Goal: Task Accomplishment & Management: Use online tool/utility

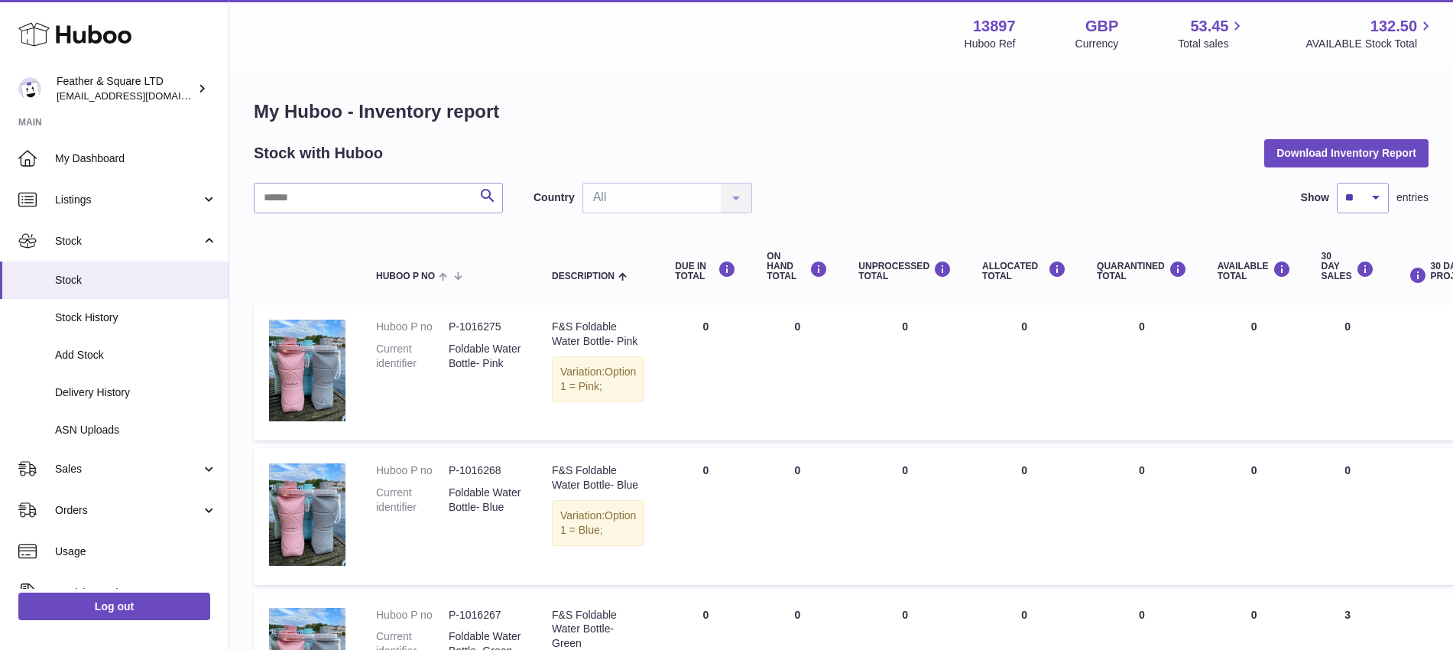
click at [585, 44] on div "Menu Huboo 13897 Huboo Ref GBP Currency 53.45 Total sales 132.50 AVAILABLE Stoc…" at bounding box center [841, 33] width 1187 height 35
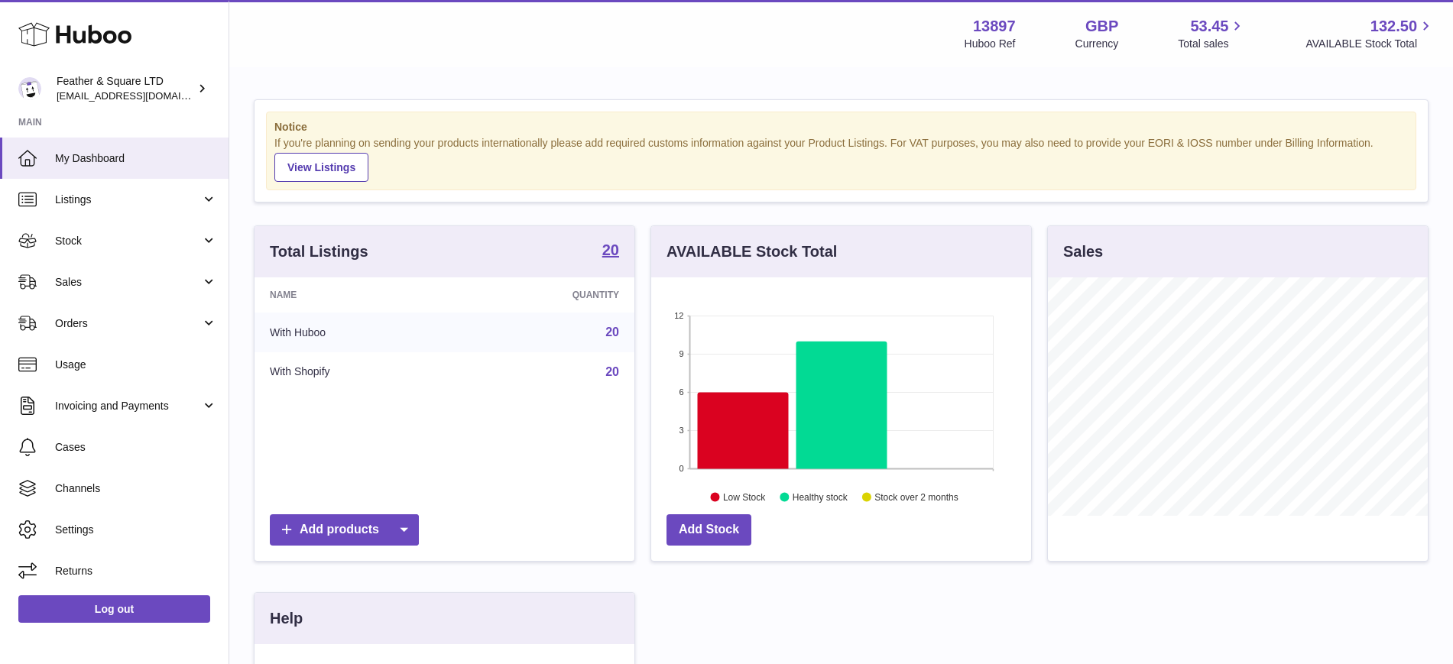
scroll to position [763942, 763800]
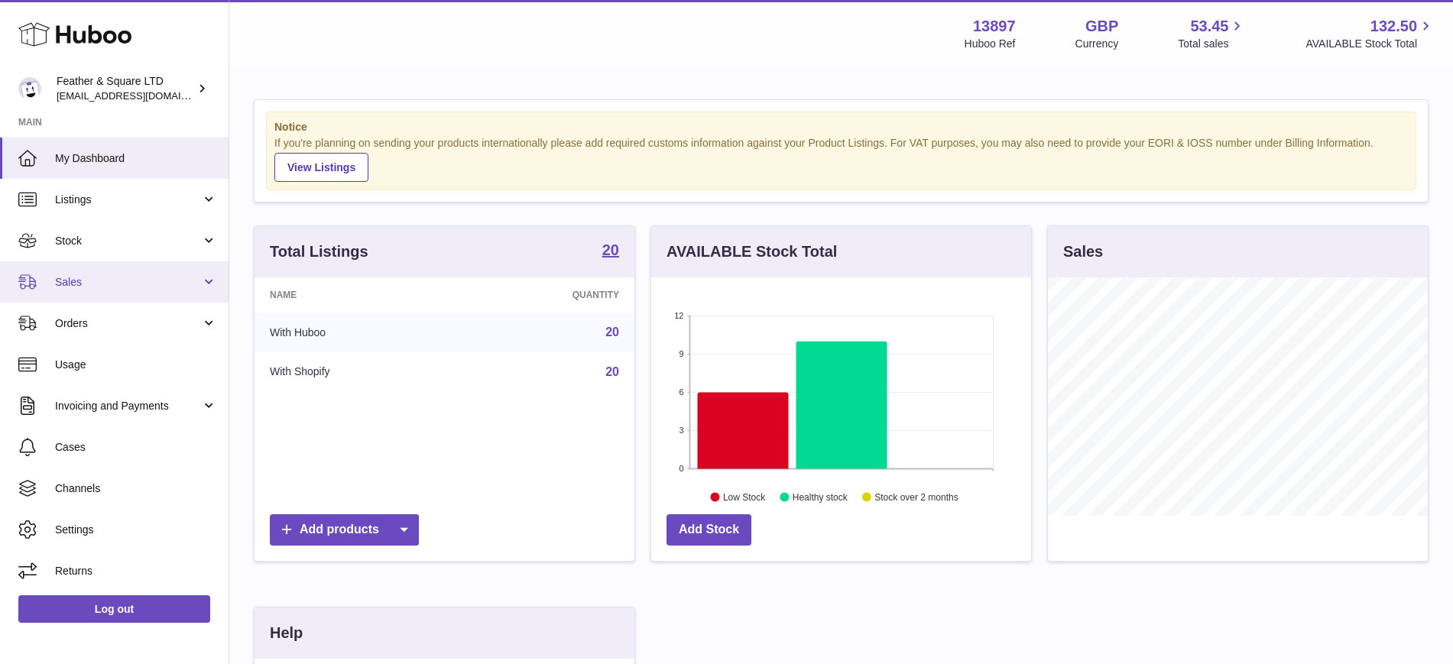
click at [83, 277] on span "Sales" at bounding box center [128, 282] width 146 height 15
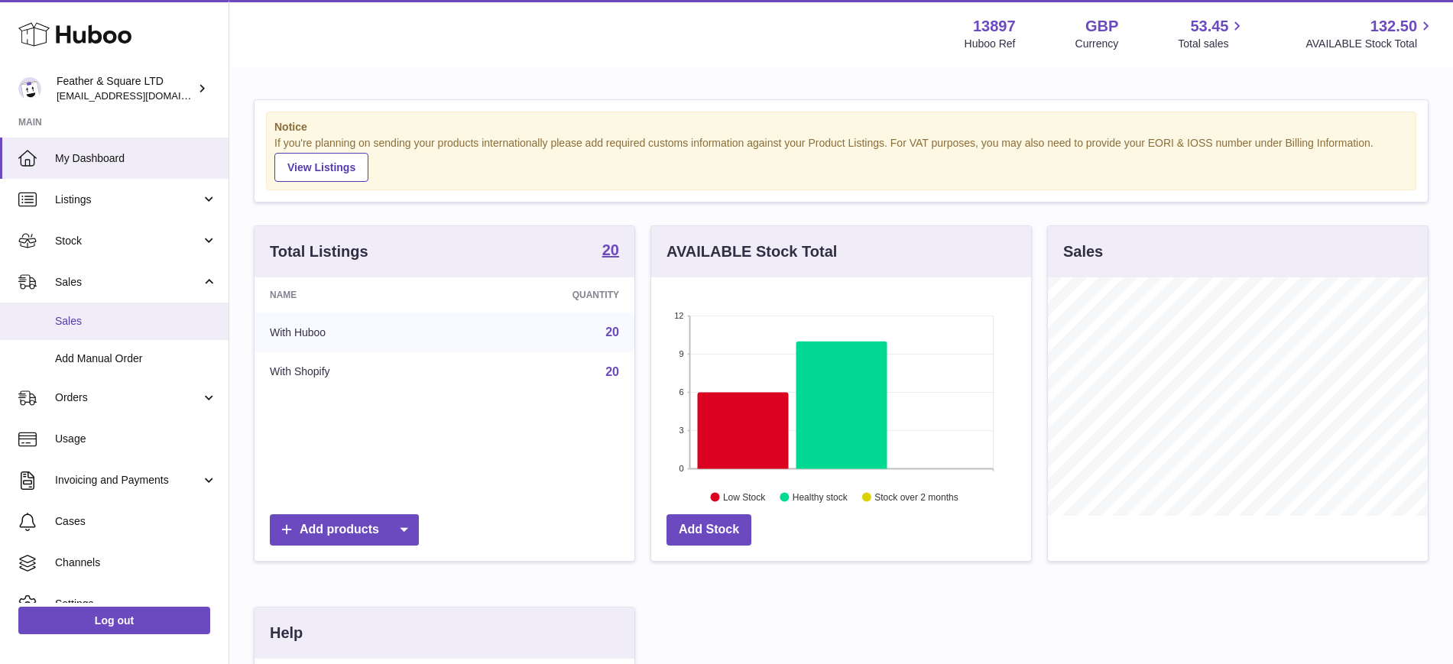
click at [82, 316] on span "Sales" at bounding box center [136, 321] width 162 height 15
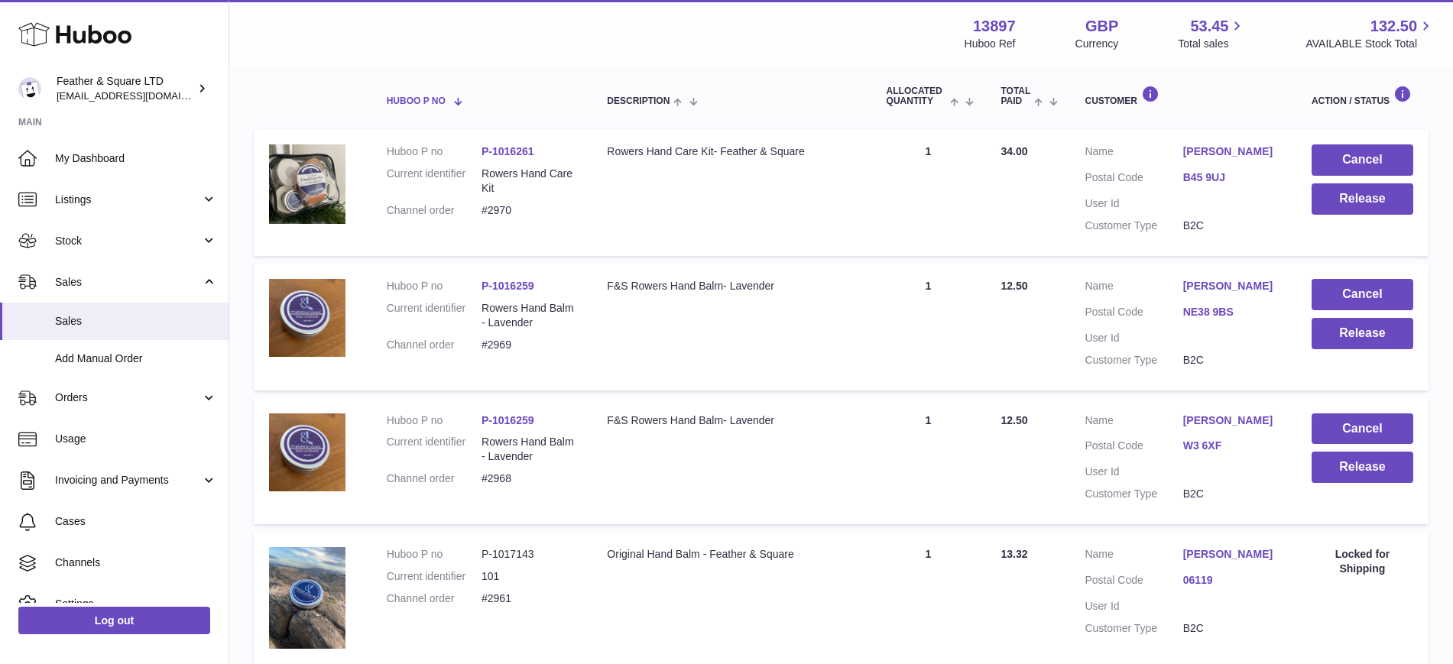
scroll to position [253, 0]
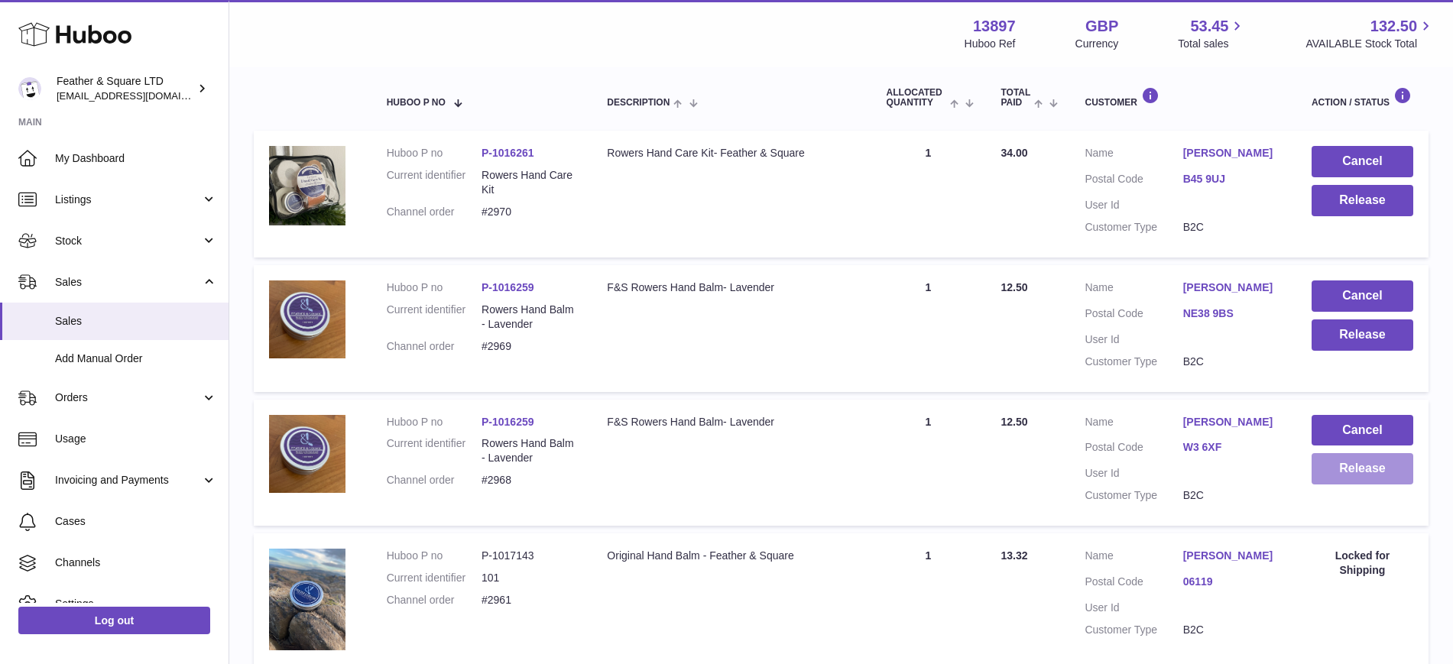
click at [1366, 459] on button "Release" at bounding box center [1362, 468] width 102 height 31
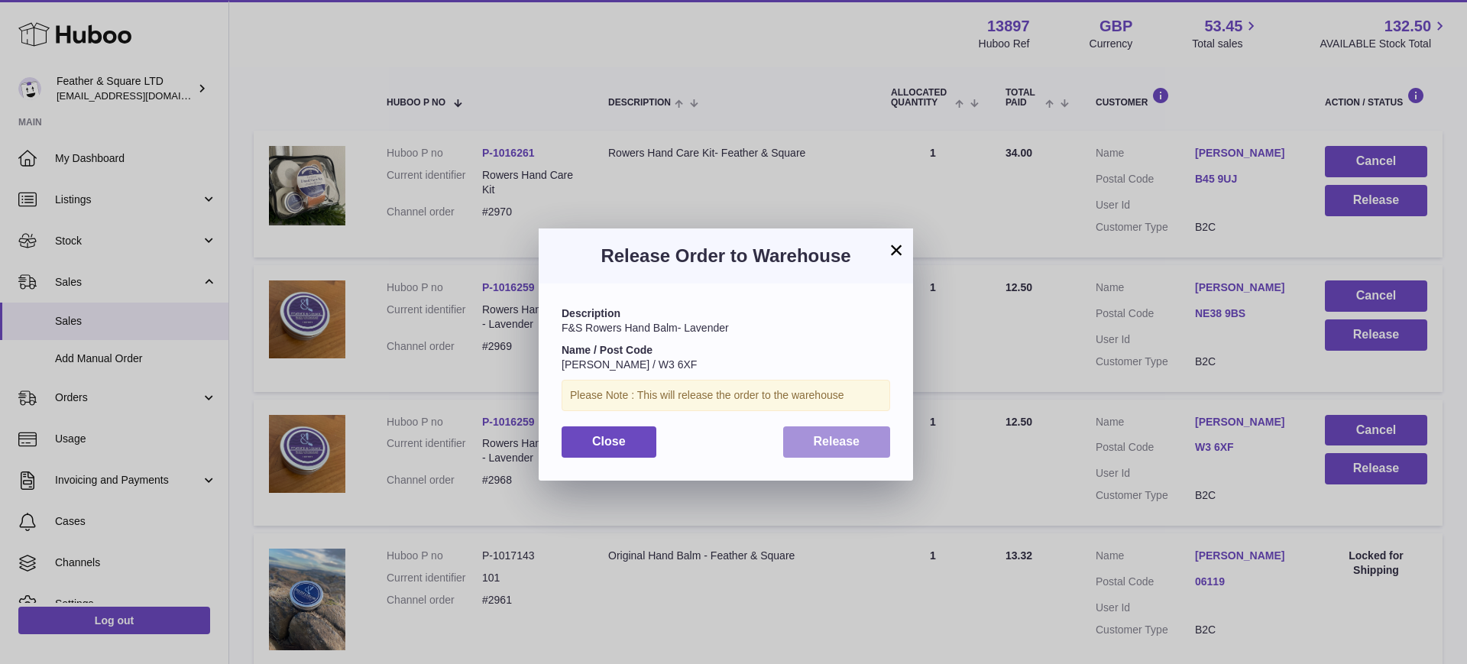
click at [844, 429] on button "Release" at bounding box center [837, 441] width 108 height 31
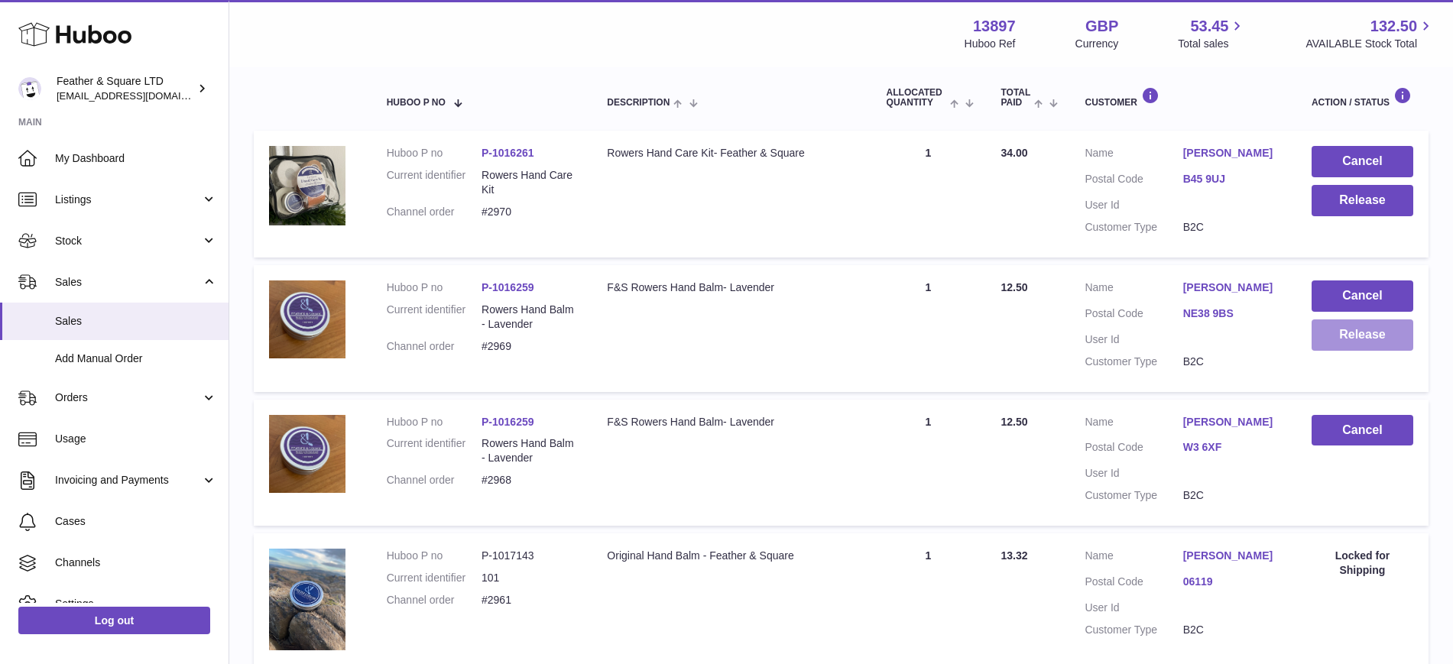
click at [1328, 349] on button "Release" at bounding box center [1362, 334] width 102 height 31
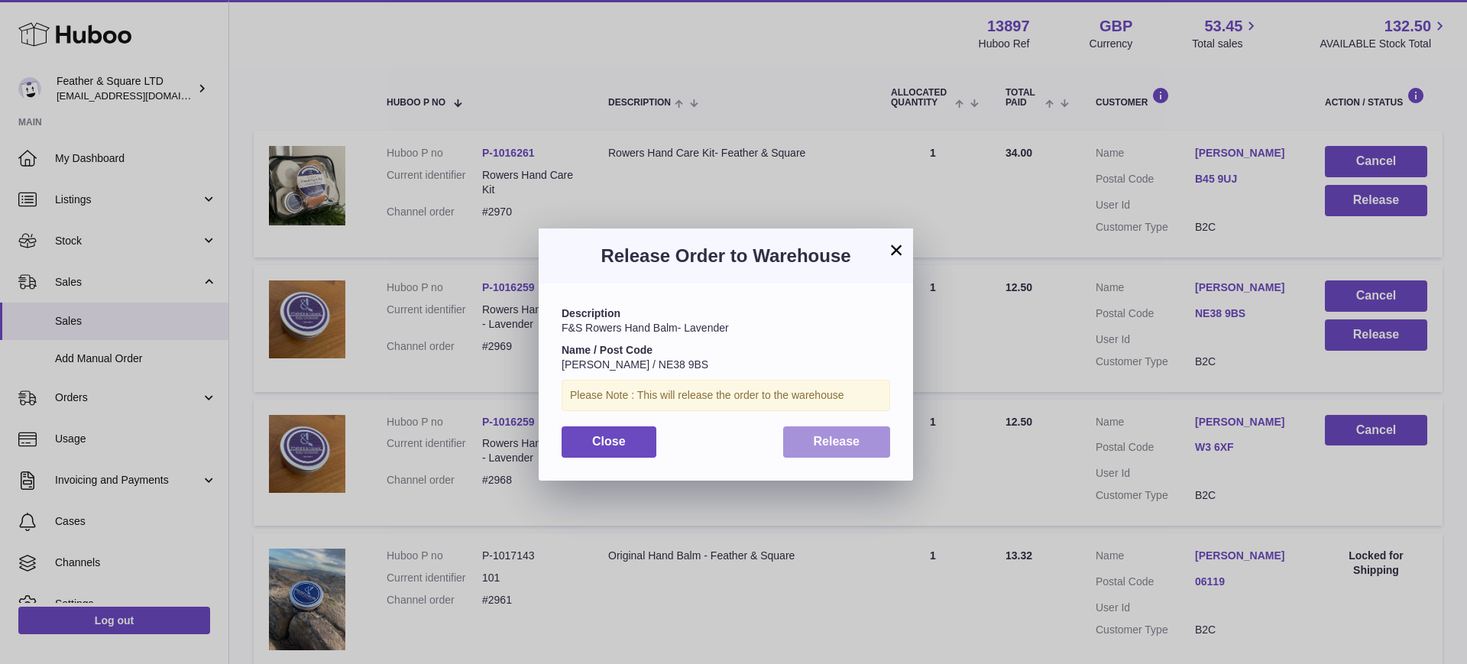
click at [817, 438] on span "Release" at bounding box center [837, 441] width 47 height 13
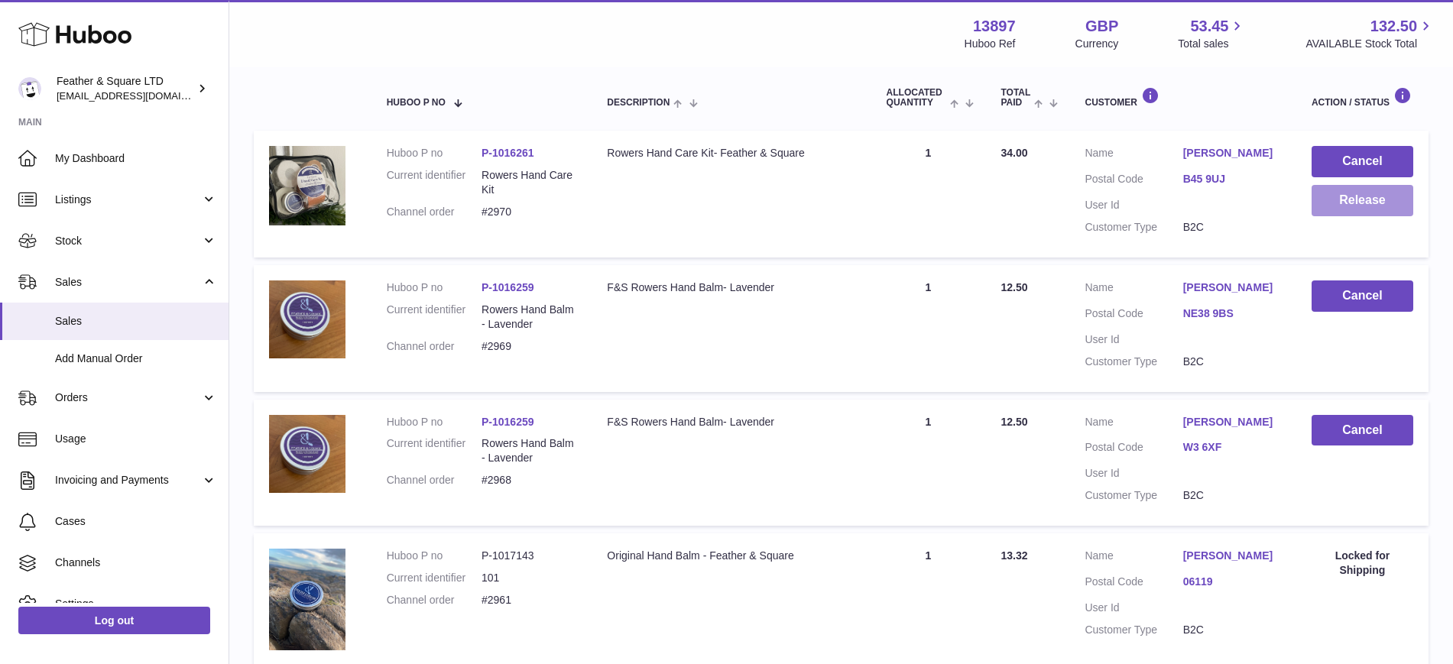
click at [1355, 201] on button "Release" at bounding box center [1362, 200] width 102 height 31
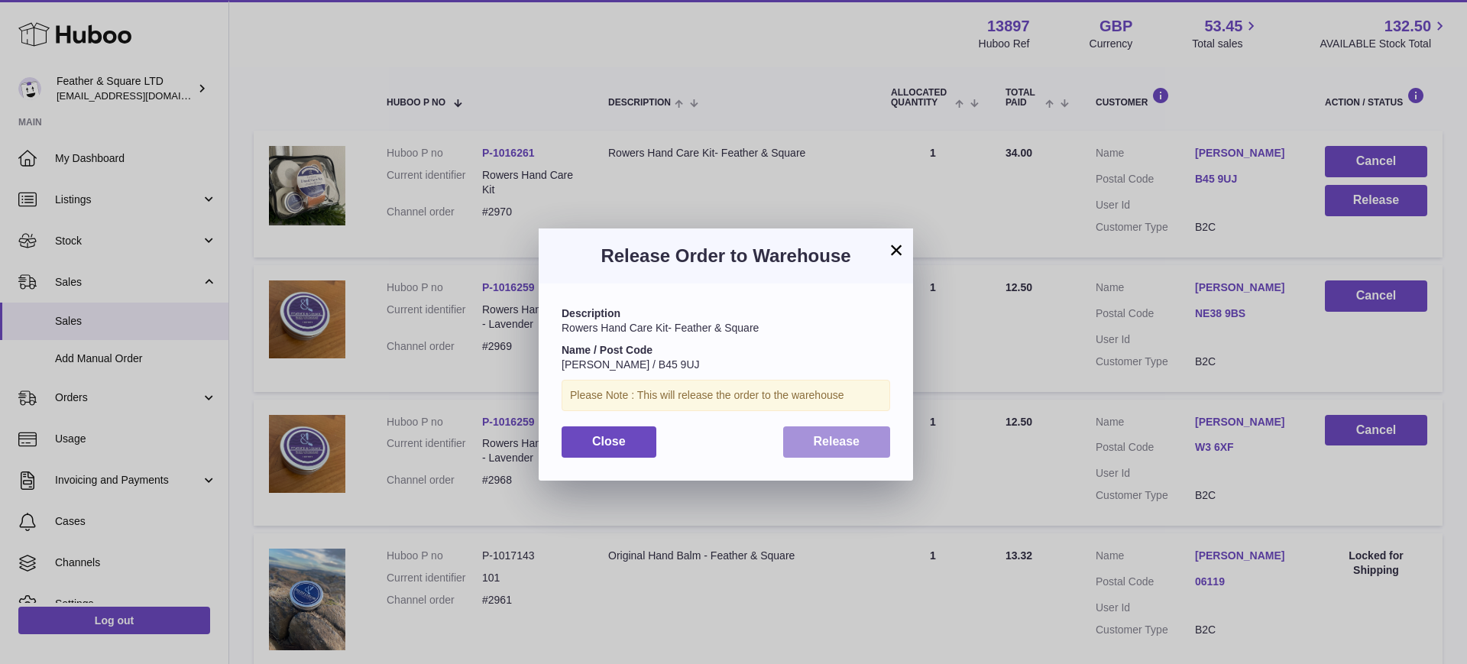
click at [848, 435] on span "Release" at bounding box center [837, 441] width 47 height 13
